Goal: Task Accomplishment & Management: Manage account settings

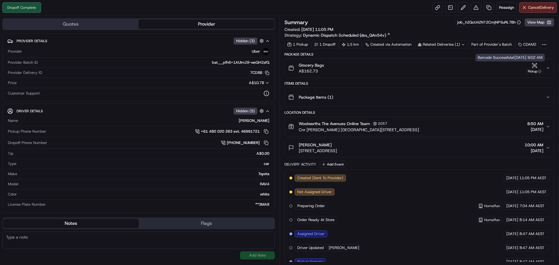
click at [546, 65] on button "Grocery Bags A$162.73 Pickup" at bounding box center [419, 68] width 269 height 19
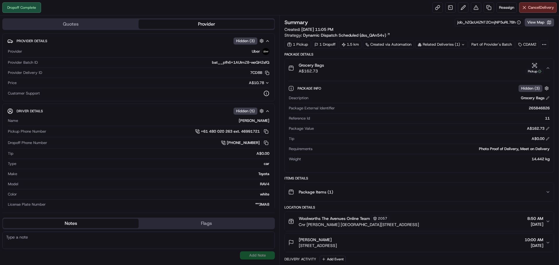
click at [547, 66] on button "Grocery Bags A$162.73 Pickup" at bounding box center [419, 68] width 269 height 19
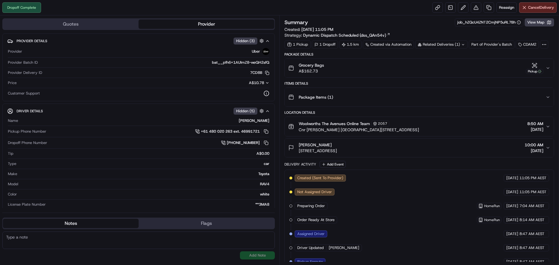
click at [498, 43] on div "1 Pickup 1 Dropoff 1.5 km Created via Automation Related Deliveries (1) Part of…" at bounding box center [419, 44] width 270 height 8
click at [446, 39] on div "Summary job_hZQcU4ZNT2CmjNP5uRL7Bh View Map Created: [DATE] 11:05 PM Strategy: …" at bounding box center [419, 33] width 270 height 30
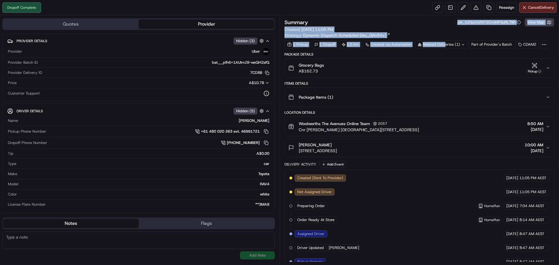
click at [446, 42] on div "Related Deliveries (1)" at bounding box center [441, 44] width 52 height 8
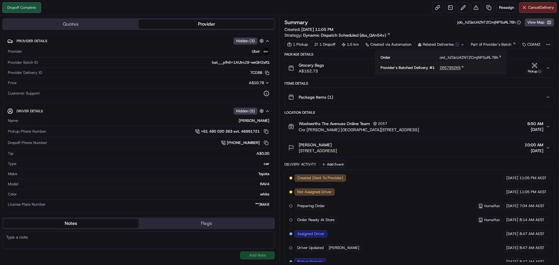
click at [460, 68] on span "265795265" at bounding box center [450, 67] width 21 height 5
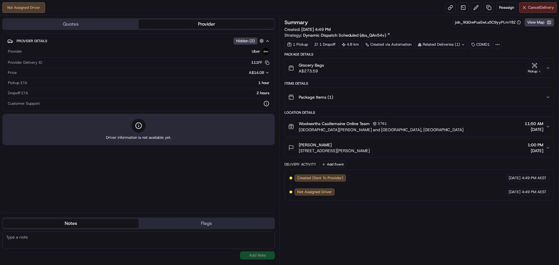
click at [533, 3] on div "Not Assigned Driver Reassign Cancel Delivery" at bounding box center [279, 7] width 559 height 15
click at [533, 5] on button "Cancel Delivery" at bounding box center [538, 7] width 38 height 10
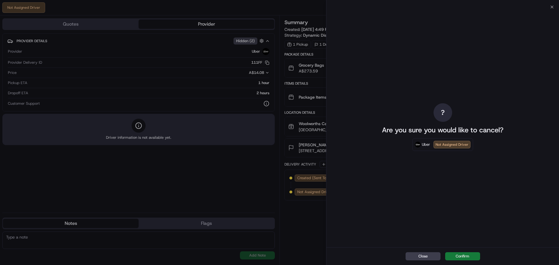
click at [471, 255] on button "Confirm" at bounding box center [462, 256] width 35 height 8
